Goal: Information Seeking & Learning: Find specific fact

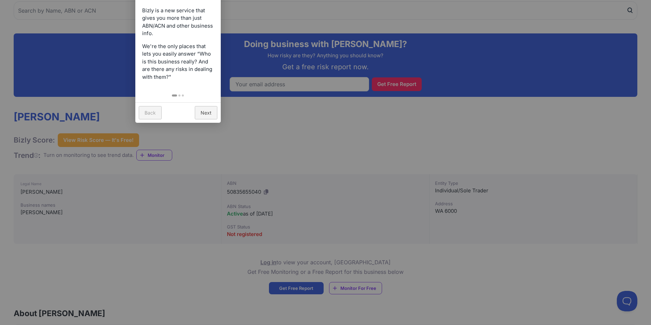
click at [292, 133] on div at bounding box center [325, 162] width 651 height 325
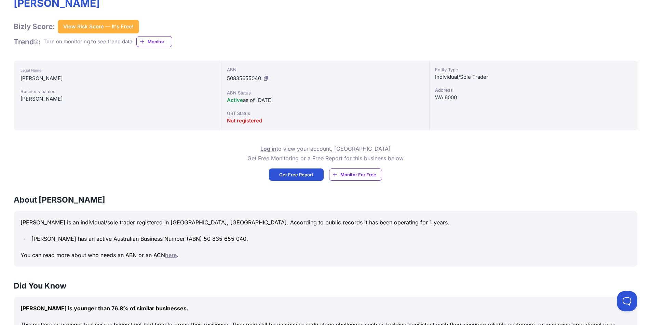
scroll to position [182, 0]
click at [206, 157] on div "Log in to view your account, OR Get Free Monitoring or a Free Report for this b…" at bounding box center [325, 162] width 623 height 37
drag, startPoint x: 287, startPoint y: 102, endPoint x: 140, endPoint y: 103, distance: 146.5
click at [140, 103] on div "Legal Name [PERSON_NAME] Business names [PERSON_NAME] ABN 50835655040 ABN Statu…" at bounding box center [325, 96] width 623 height 70
click at [139, 103] on div "[PERSON_NAME]" at bounding box center [117, 99] width 194 height 8
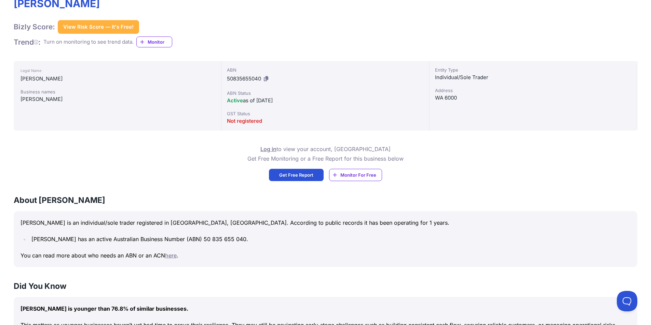
drag, startPoint x: 229, startPoint y: 102, endPoint x: 417, endPoint y: 109, distance: 188.6
click at [414, 109] on div "ABN 50835655040 ABN Status Active as of [DATE] GST Status Not registered" at bounding box center [325, 96] width 208 height 70
click at [420, 110] on div "GST Status" at bounding box center [325, 113] width 196 height 7
drag, startPoint x: 533, startPoint y: 111, endPoint x: 120, endPoint y: 102, distance: 414.0
click at [141, 101] on div "Legal Name [PERSON_NAME] Business names [PERSON_NAME] ABN 50835655040 ABN Statu…" at bounding box center [325, 96] width 623 height 70
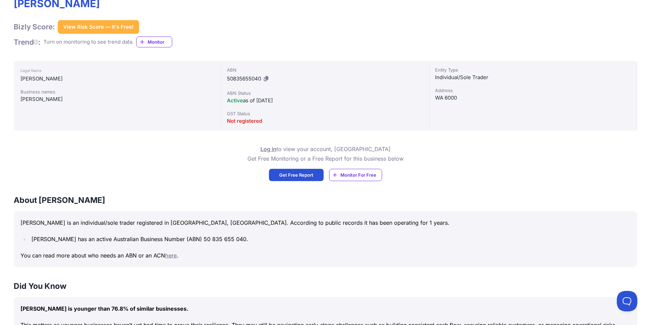
click at [120, 102] on div "[PERSON_NAME]" at bounding box center [117, 99] width 194 height 8
drag, startPoint x: 214, startPoint y: 83, endPoint x: 497, endPoint y: 97, distance: 283.1
click at [496, 97] on div "Legal Name [PERSON_NAME] Business names [PERSON_NAME] ABN 50835655040 ABN Statu…" at bounding box center [325, 96] width 623 height 70
click at [497, 100] on div "WA 6000" at bounding box center [533, 98] width 196 height 8
drag, startPoint x: 497, startPoint y: 114, endPoint x: 14, endPoint y: 97, distance: 483.9
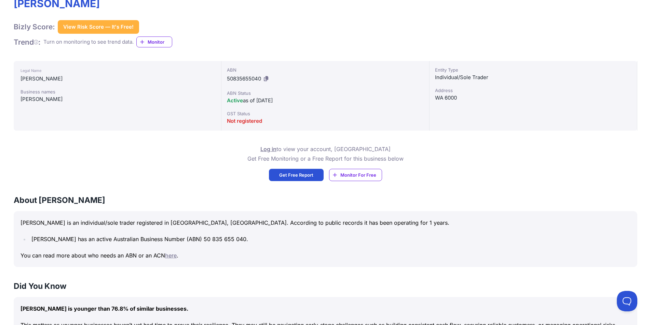
click at [14, 97] on div "Legal Name [PERSON_NAME] Business names [PERSON_NAME] ABN 50835655040 ABN Statu…" at bounding box center [325, 96] width 623 height 70
click at [142, 114] on div "Legal Name [PERSON_NAME] Business names [PERSON_NAME]" at bounding box center [118, 96] width 208 height 70
